Goal: Task Accomplishment & Management: Manage account settings

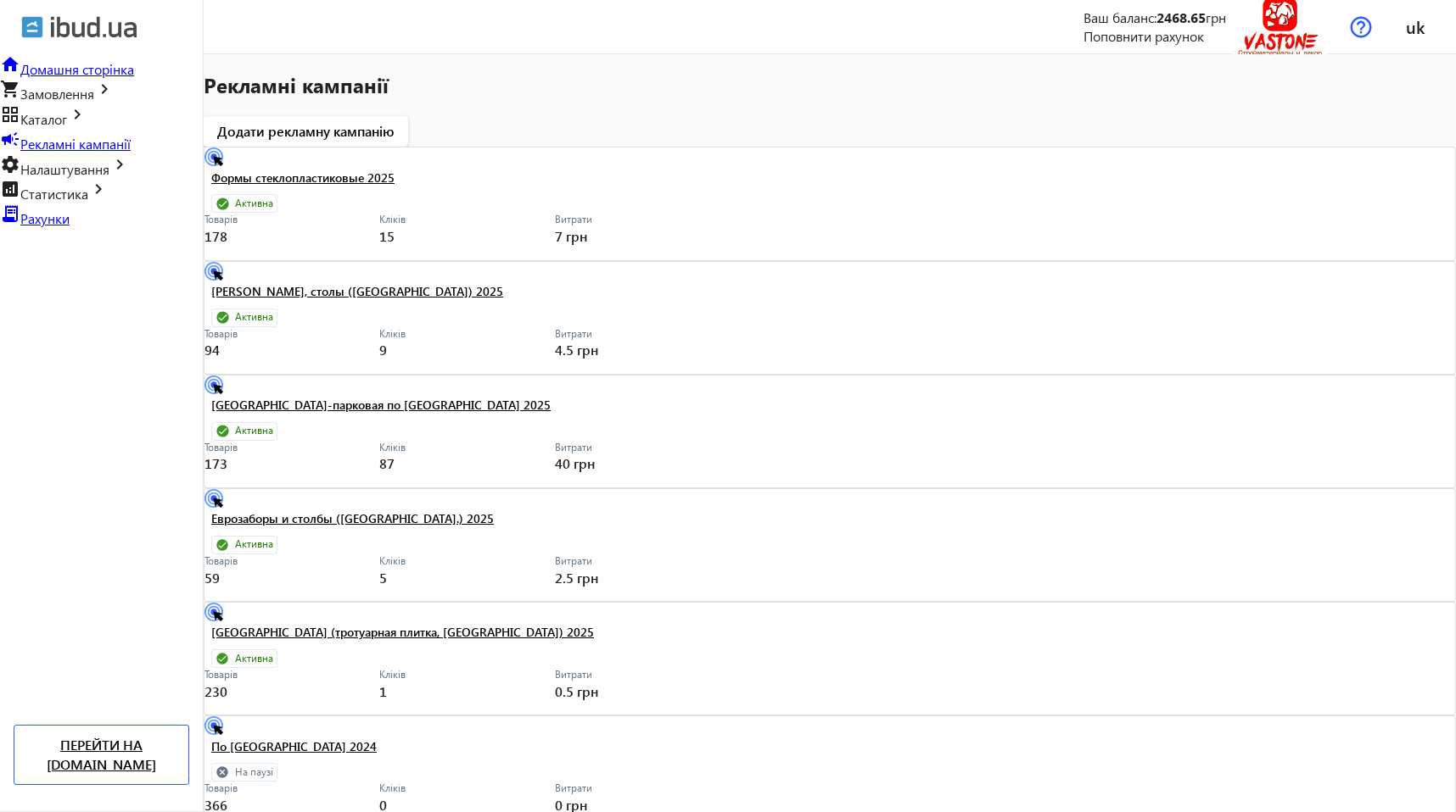
click at [53, 103] on link "shopping_cart Замовлення keyboard_arrow_right" at bounding box center [57, 94] width 114 height 18
